Goal: Find specific page/section: Find specific page/section

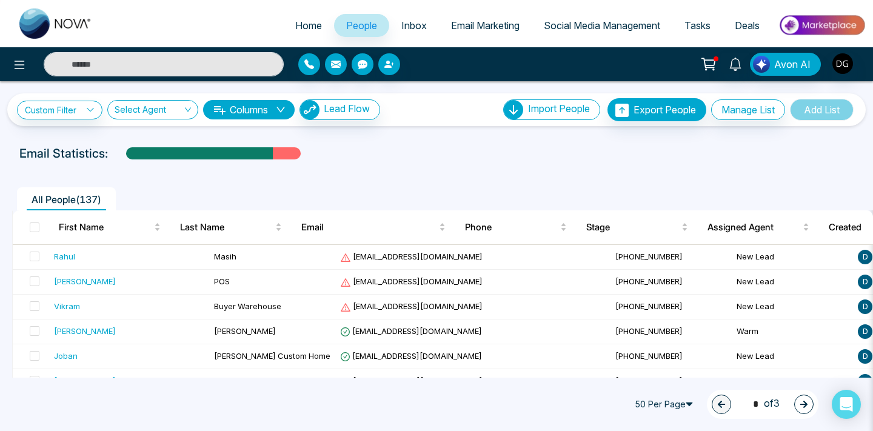
scroll to position [996, 0]
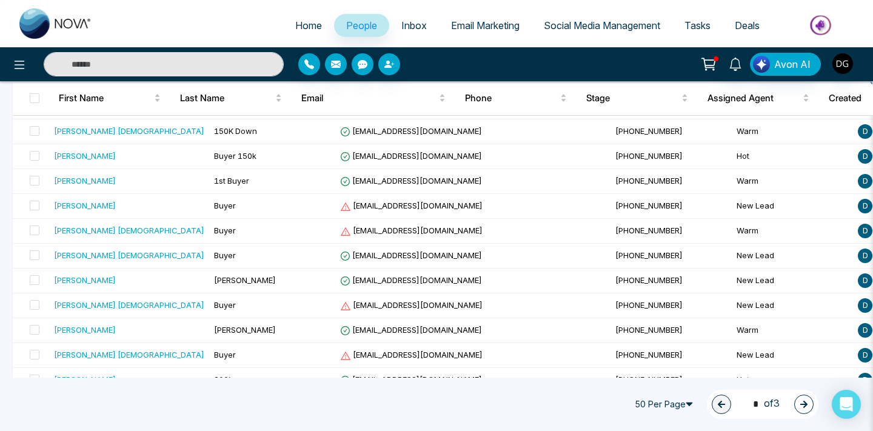
click at [182, 75] on input "text" at bounding box center [164, 64] width 240 height 24
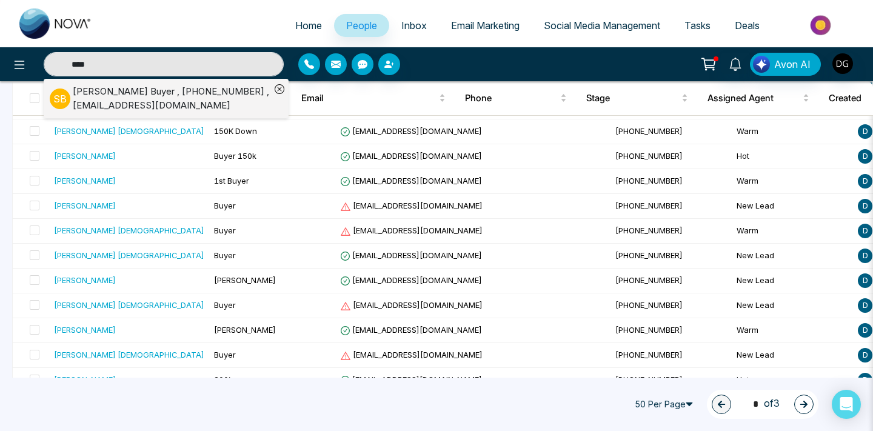
type input "****"
click at [136, 89] on div "[PERSON_NAME] , [PHONE_NUMBER] , [EMAIL_ADDRESS][DOMAIN_NAME]" at bounding box center [172, 98] width 198 height 27
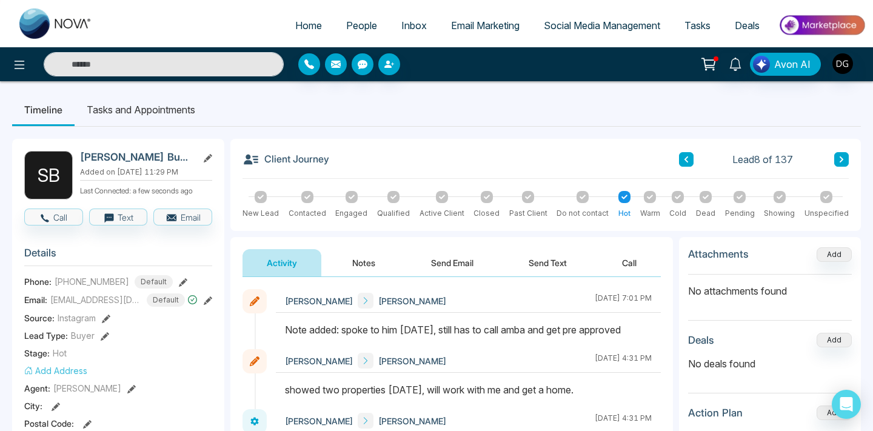
click at [357, 261] on button "Notes" at bounding box center [364, 262] width 72 height 27
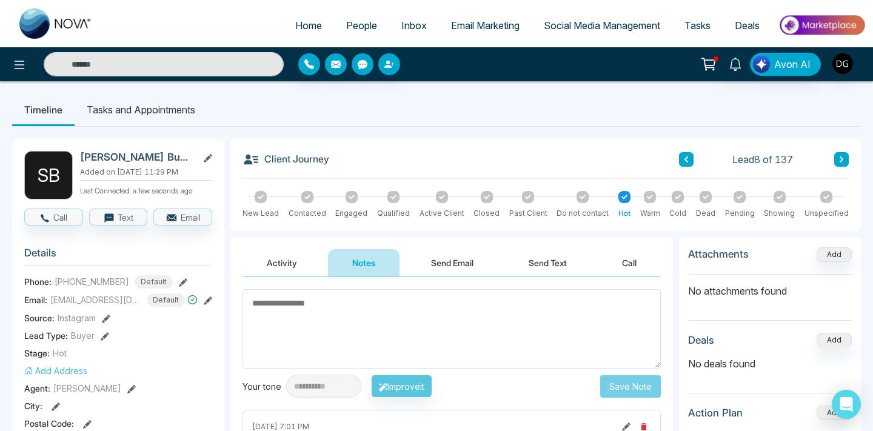
click at [352, 23] on span "People" at bounding box center [361, 25] width 31 height 12
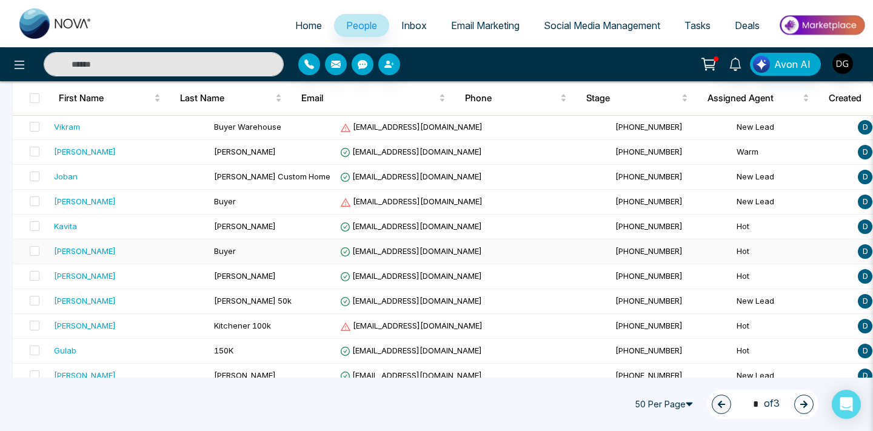
scroll to position [203, 0]
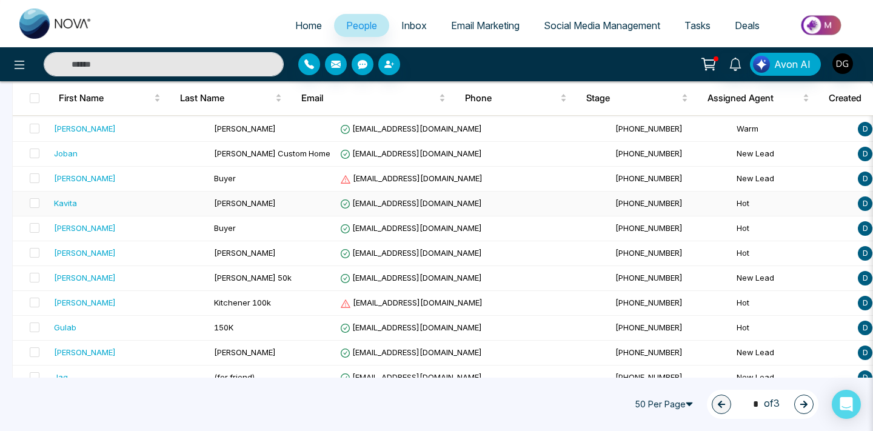
click at [237, 198] on td "[PERSON_NAME]" at bounding box center [272, 204] width 126 height 25
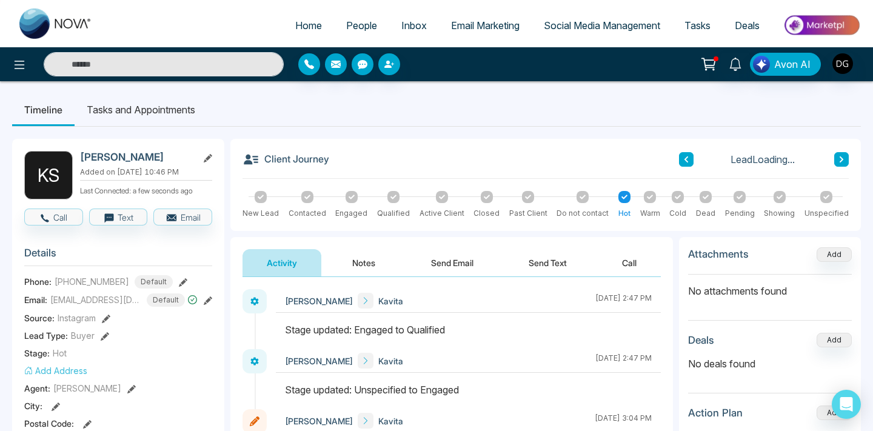
click at [372, 262] on button "Notes" at bounding box center [364, 262] width 72 height 27
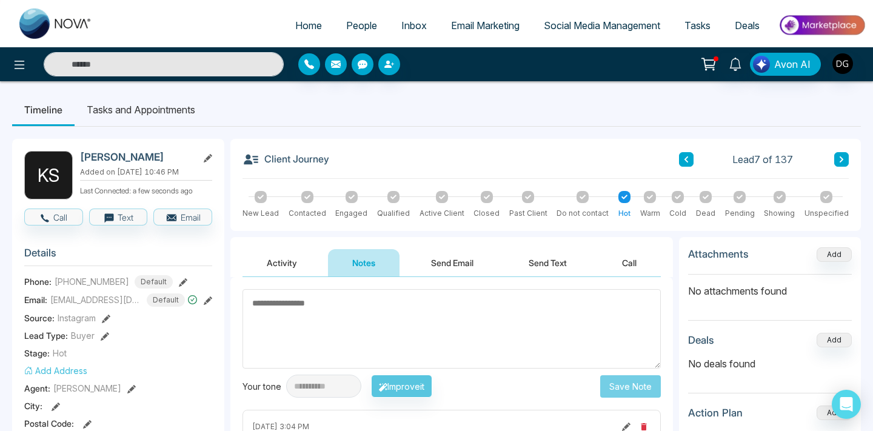
click at [354, 19] on link "People" at bounding box center [361, 25] width 55 height 23
